Goal: Task Accomplishment & Management: Use online tool/utility

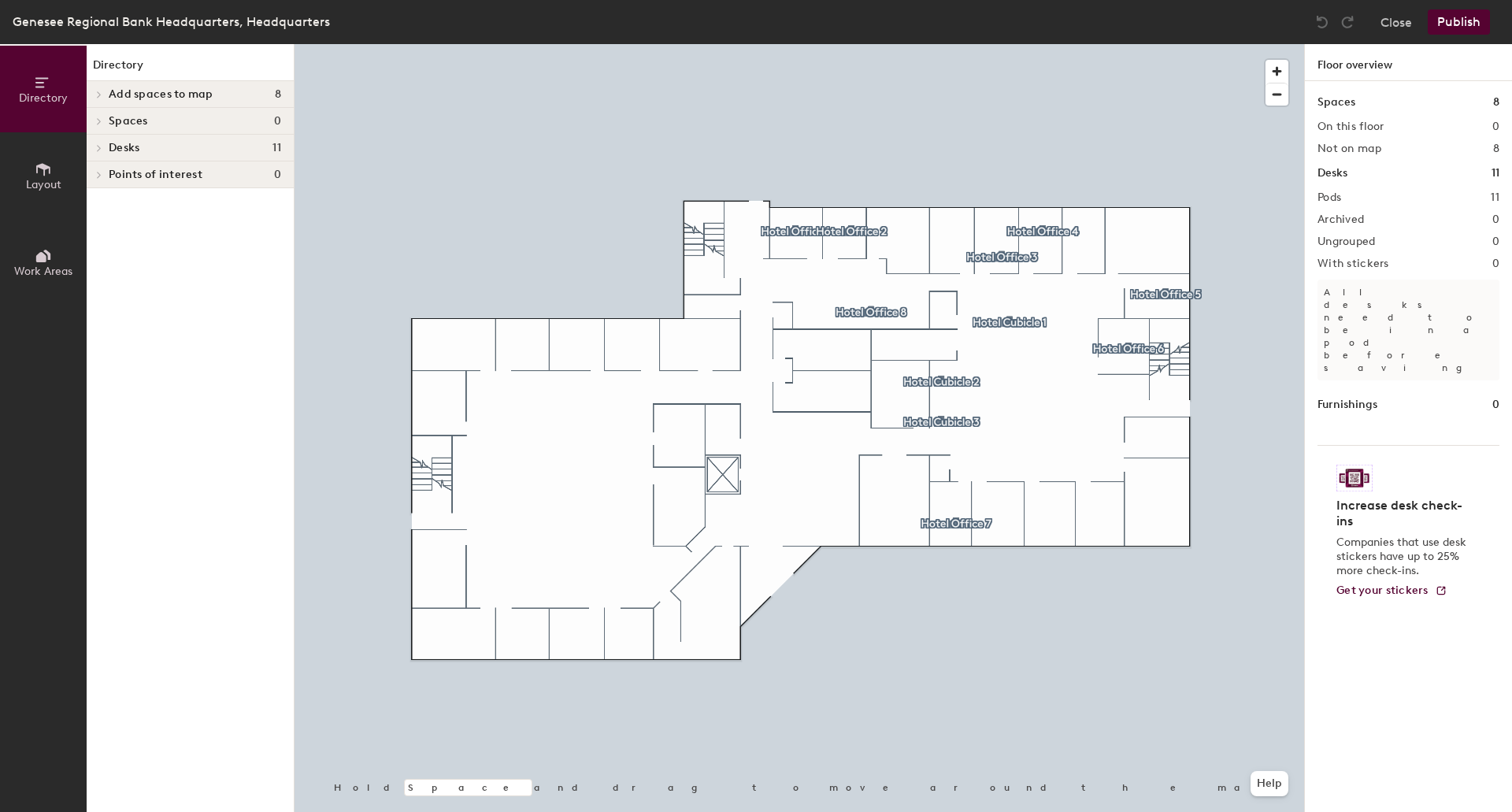
click at [98, 147] on icon at bounding box center [99, 148] width 6 height 8
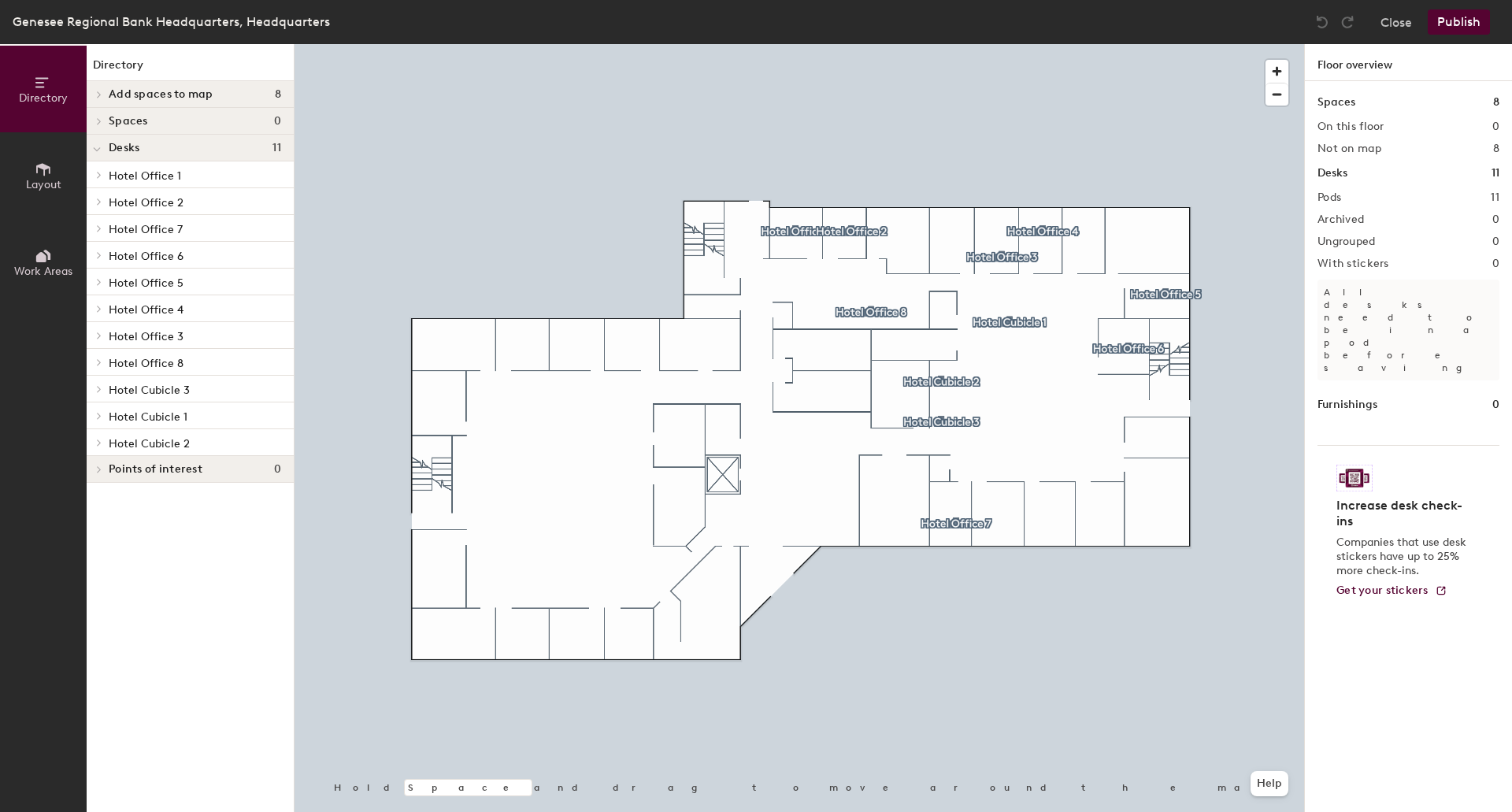
click at [99, 310] on icon at bounding box center [99, 308] width 3 height 6
click at [145, 311] on span "Hotel Office 4" at bounding box center [146, 310] width 75 height 14
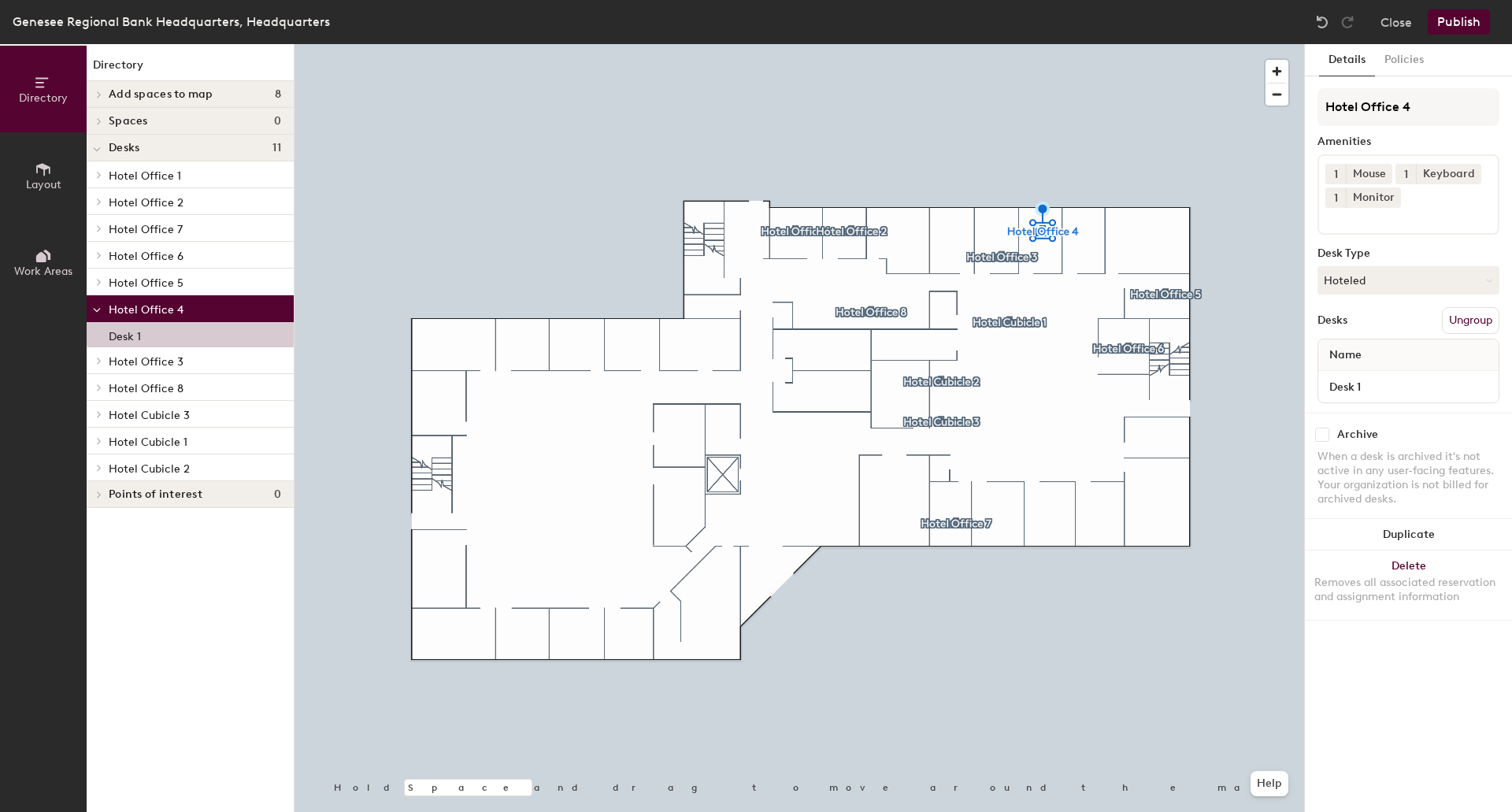
click at [1323, 434] on input "checkbox" at bounding box center [1323, 434] width 14 height 14
checkbox input "true"
click at [1449, 22] on button "Publish" at bounding box center [1458, 23] width 62 height 25
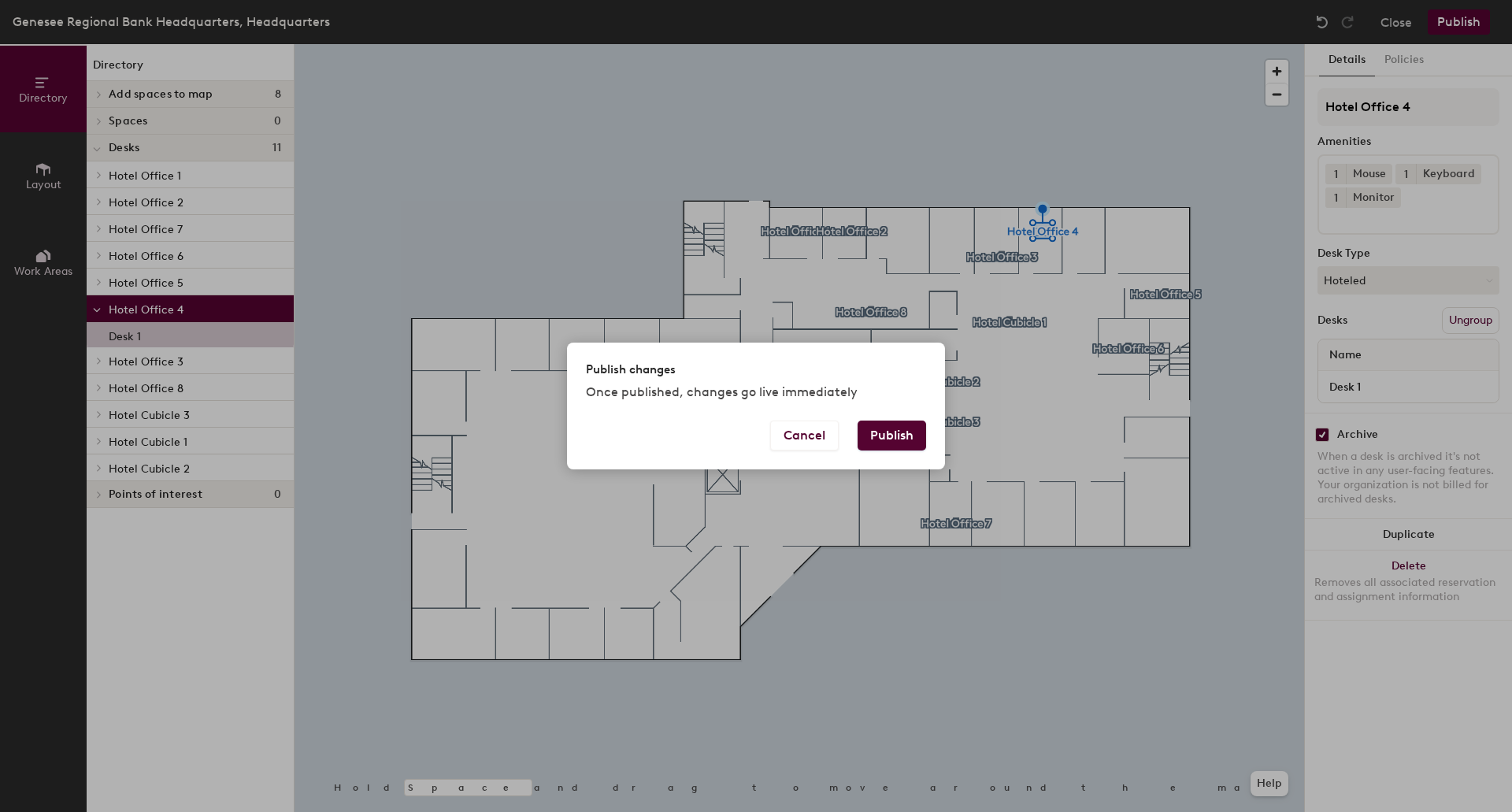
click at [885, 435] on button "Publish" at bounding box center [892, 435] width 69 height 30
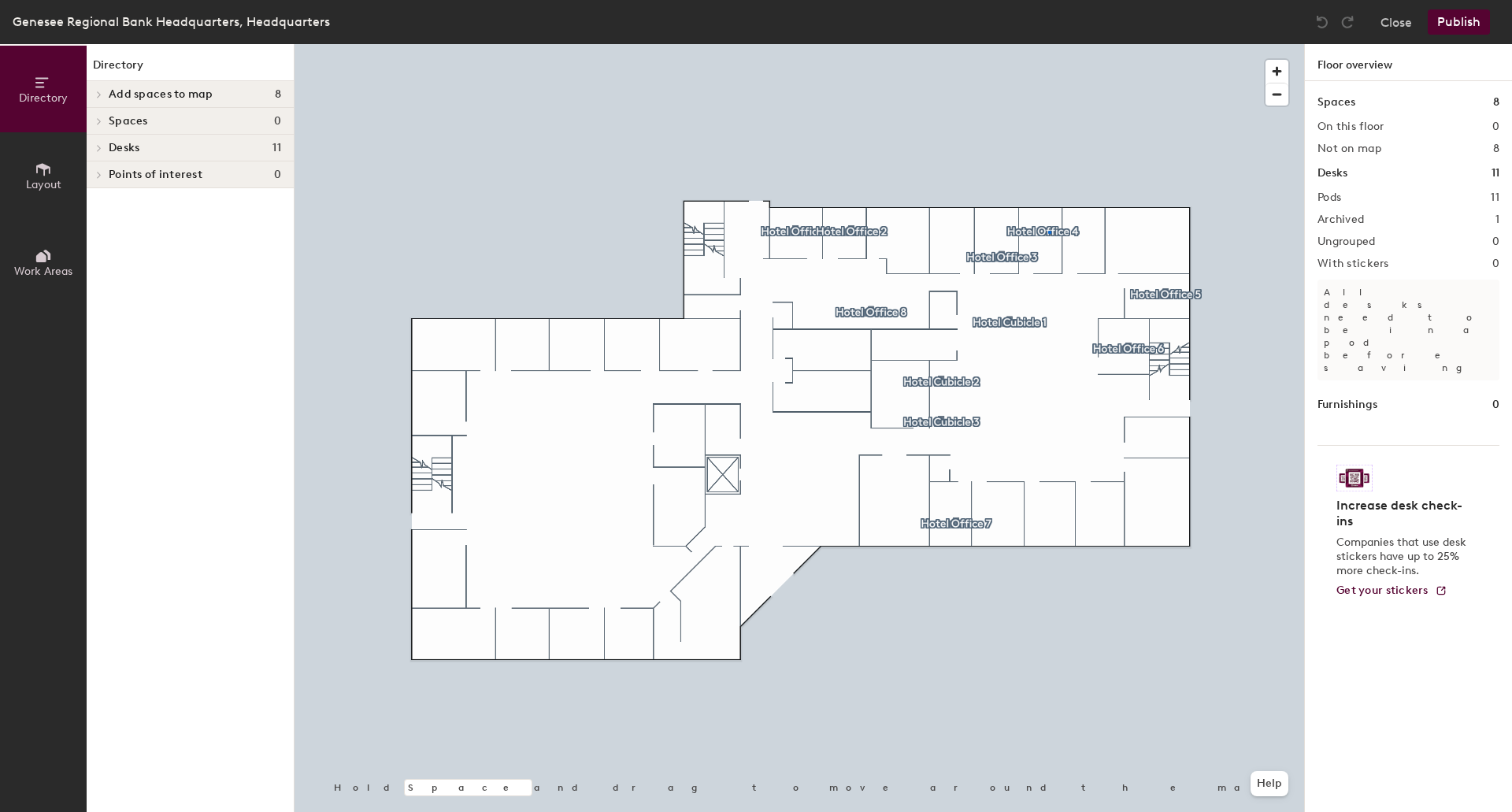
click at [1049, 44] on div at bounding box center [799, 44] width 1010 height 0
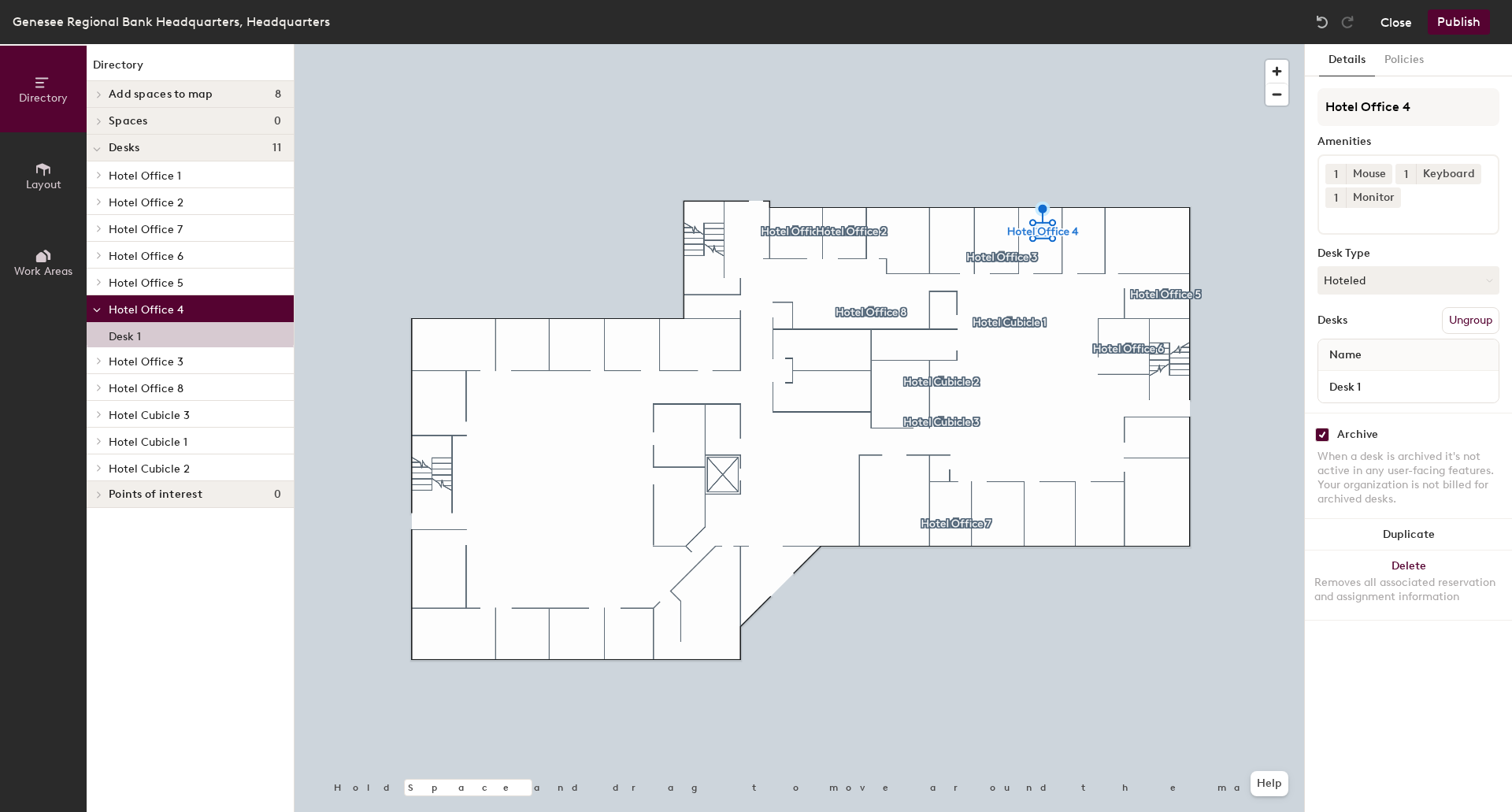
click at [1396, 20] on button "Close" at bounding box center [1396, 23] width 31 height 25
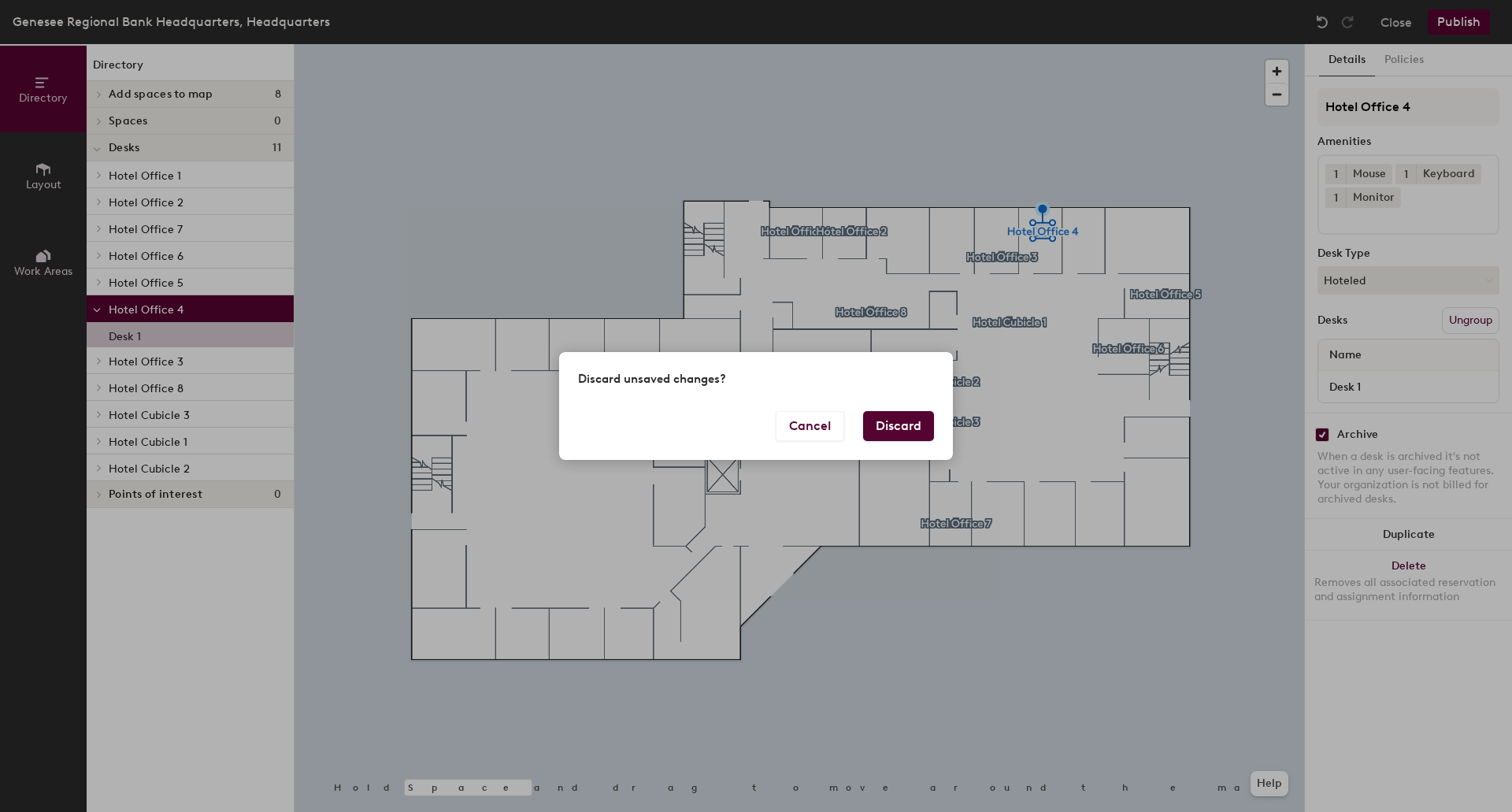
click at [915, 417] on button "Discard" at bounding box center [899, 426] width 71 height 30
